Goal: Transaction & Acquisition: Purchase product/service

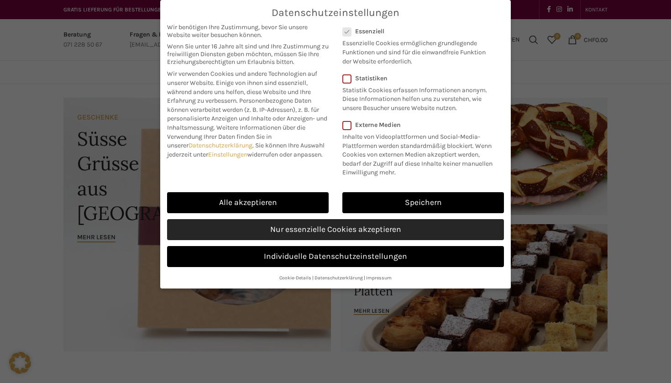
click at [378, 231] on link "Nur essenzielle Cookies akzeptieren" at bounding box center [335, 229] width 337 height 21
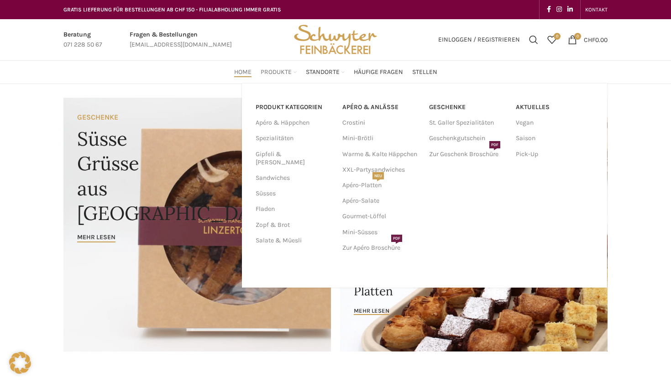
click at [285, 70] on span "Produkte" at bounding box center [276, 72] width 31 height 9
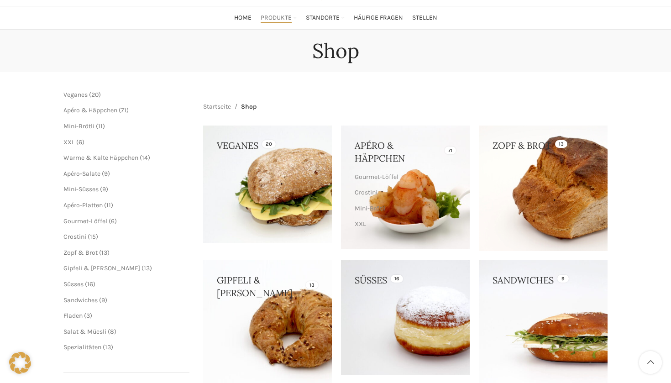
scroll to position [57, 0]
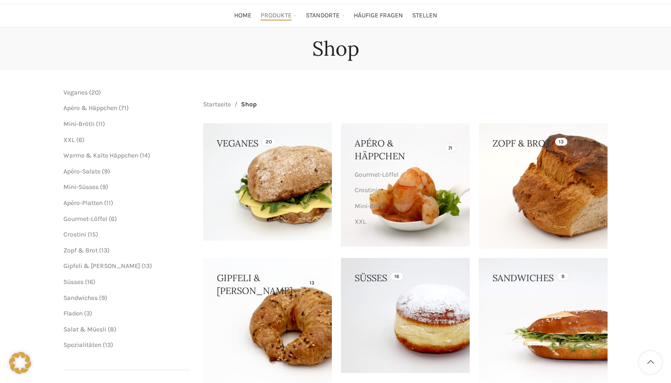
click at [93, 90] on span "20" at bounding box center [94, 93] width 7 height 8
click at [81, 90] on span "Veganes" at bounding box center [75, 93] width 24 height 8
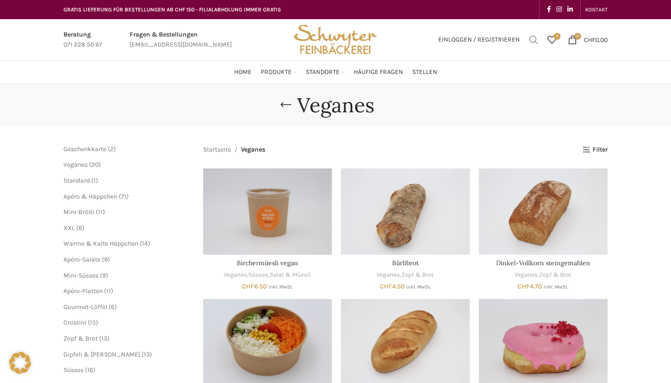
click at [526, 36] on link "Suchen" at bounding box center [534, 40] width 18 height 18
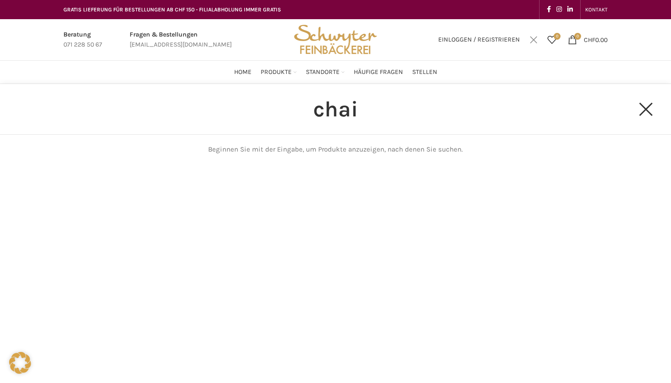
type input "chai"
click button "Search" at bounding box center [0, 0] width 0 height 0
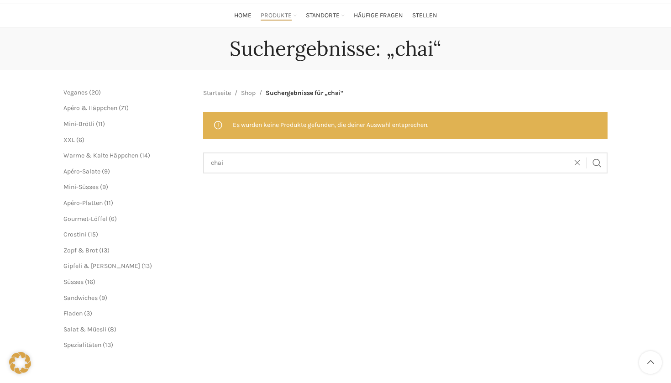
scroll to position [87, 0]
